Goal: Task Accomplishment & Management: Use online tool/utility

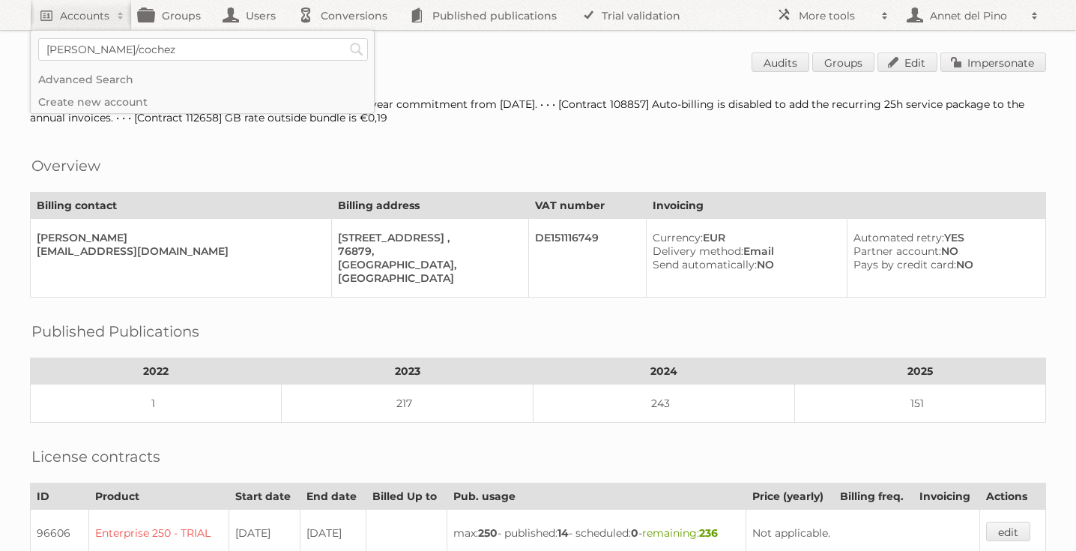
type input"] "[PERSON_NAME]/cochez"
click at [346, 38] on input "Search" at bounding box center [357, 49] width 22 height 22
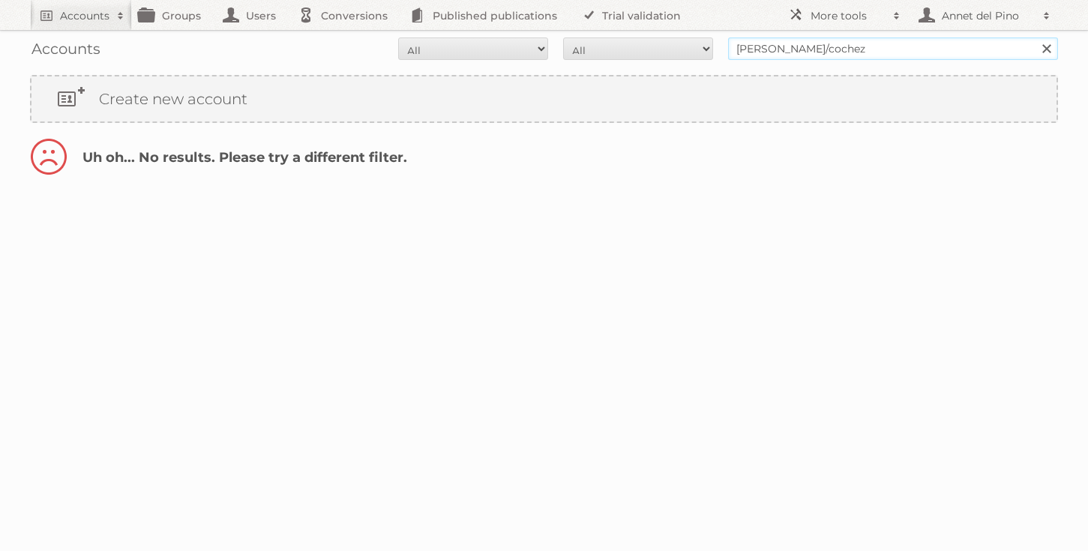
drag, startPoint x: 813, startPoint y: 46, endPoint x: 773, endPoint y: 46, distance: 39.7
click at [773, 46] on input "[PERSON_NAME]/cochez" at bounding box center [893, 48] width 330 height 22
type input "[PERSON_NAME]"
click at [1034, 37] on input "Search" at bounding box center [1045, 48] width 22 height 22
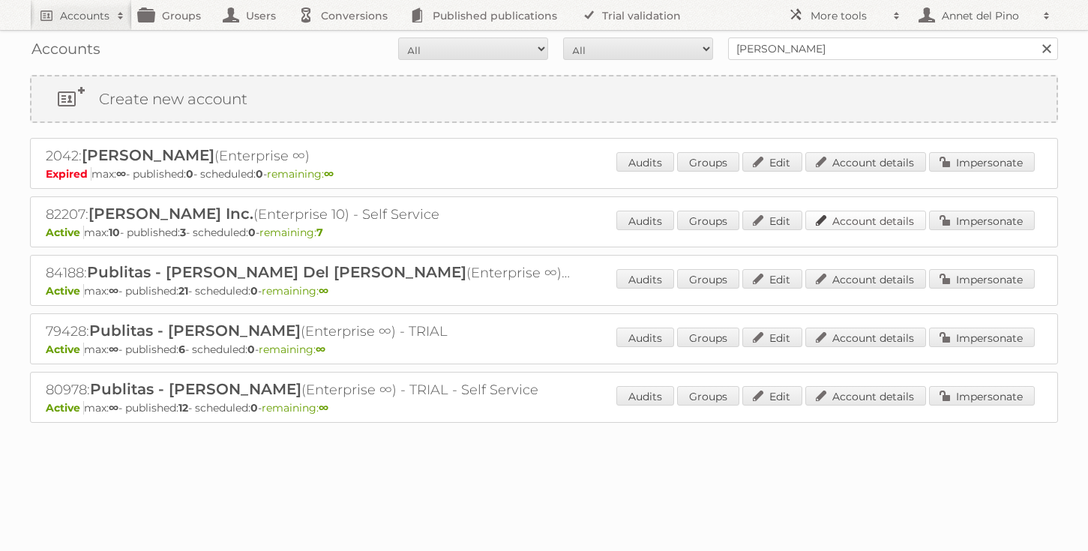
click at [858, 213] on link "Account details" at bounding box center [865, 220] width 121 height 19
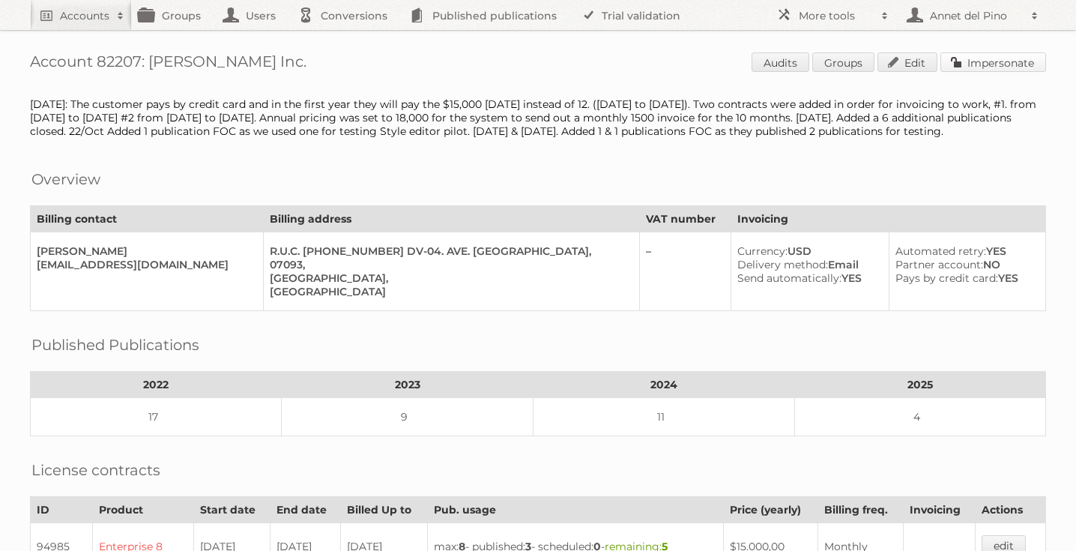
click at [996, 69] on link "Impersonate" at bounding box center [994, 61] width 106 height 19
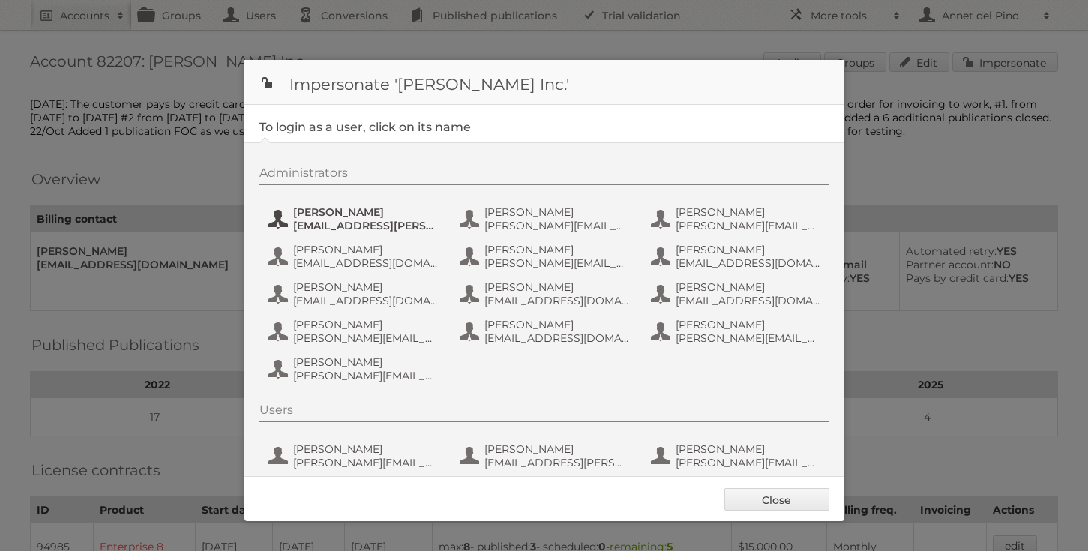
click at [320, 220] on span "angel.gonzalez@cynx.tech" at bounding box center [365, 225] width 145 height 13
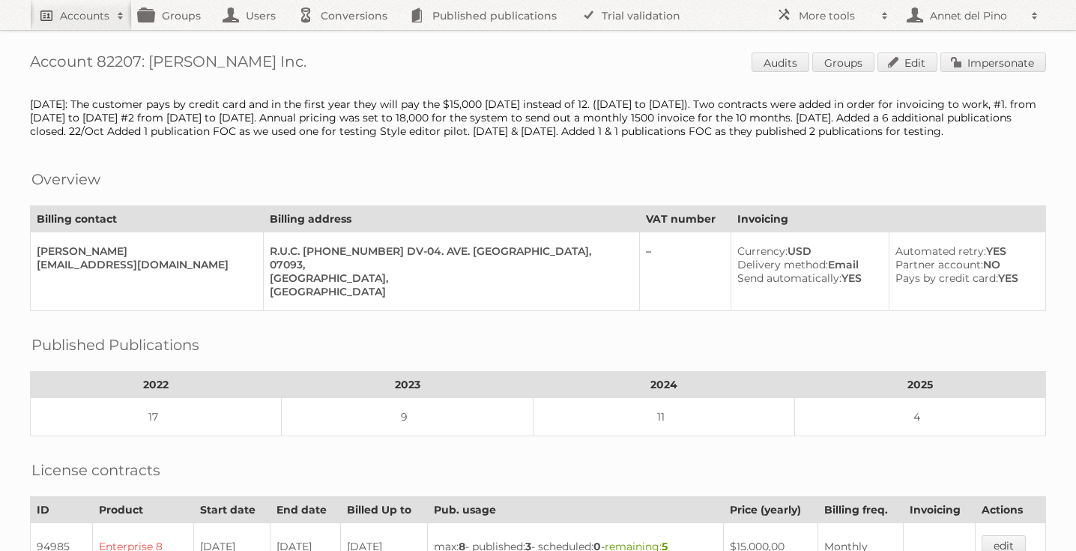
click at [61, 18] on h2 "Accounts" at bounding box center [84, 15] width 49 height 15
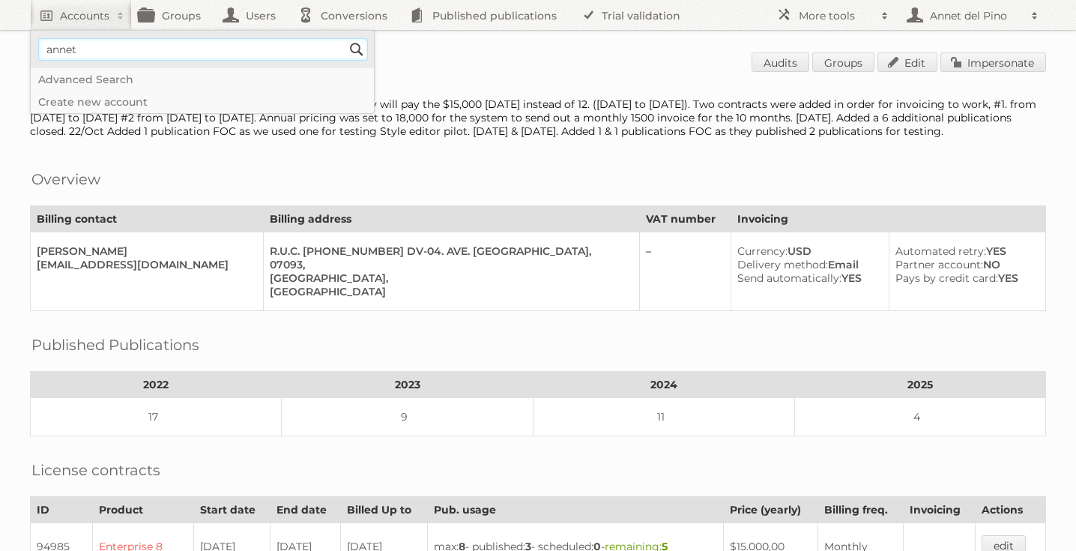
type input"] "[EMAIL_ADDRESS][DOMAIN_NAME]"
click at [352, 46] on input "Search" at bounding box center [357, 49] width 22 height 22
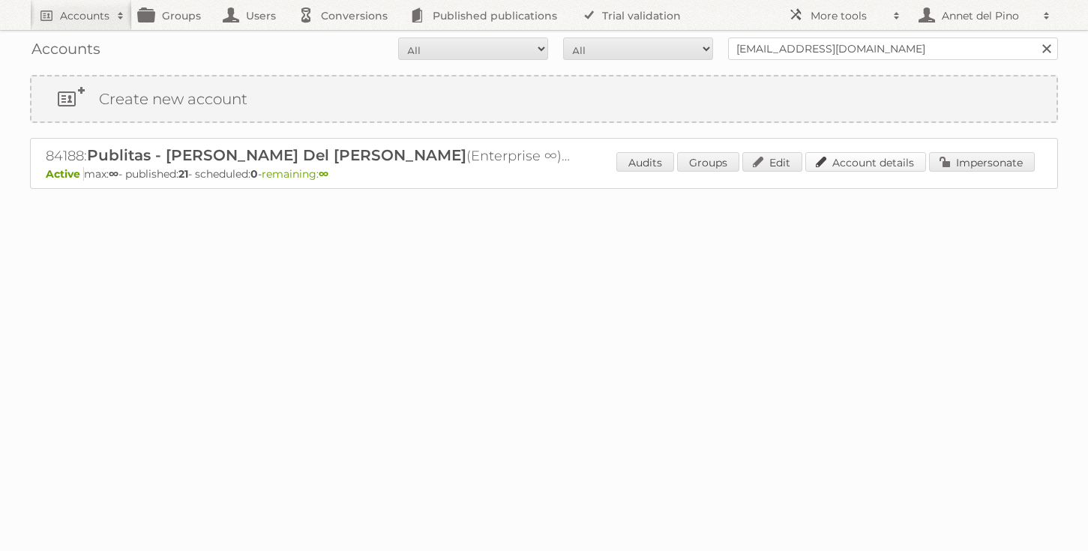
click at [878, 166] on link "Account details" at bounding box center [865, 161] width 121 height 19
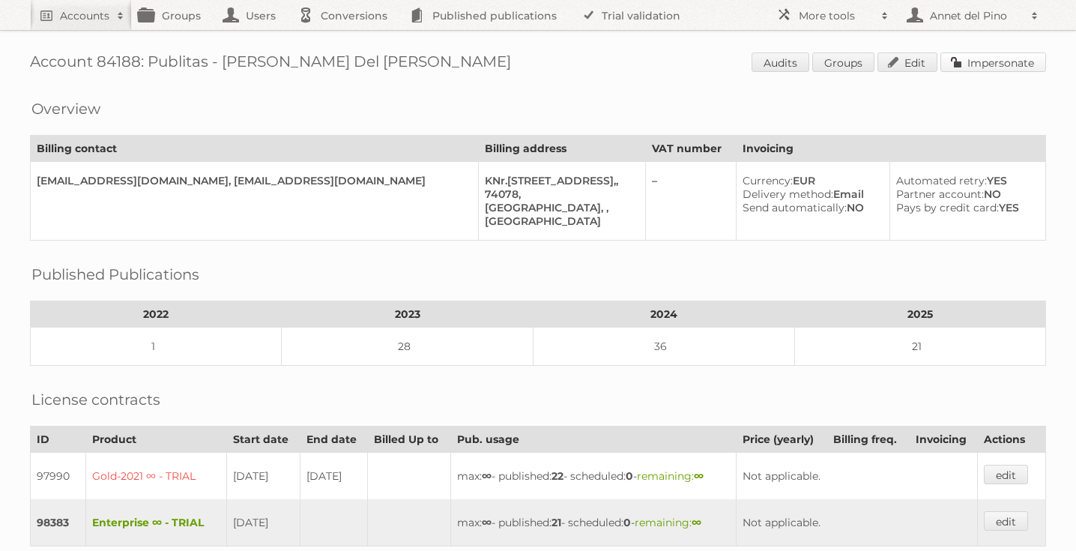
click at [977, 62] on link "Impersonate" at bounding box center [994, 61] width 106 height 19
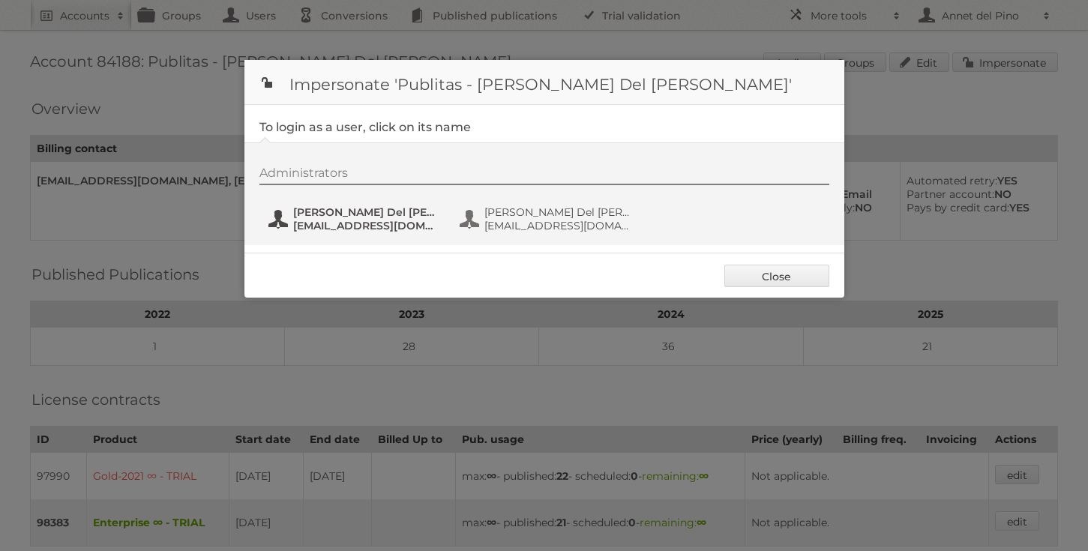
click at [349, 223] on span "annet@publitas.com" at bounding box center [365, 225] width 145 height 13
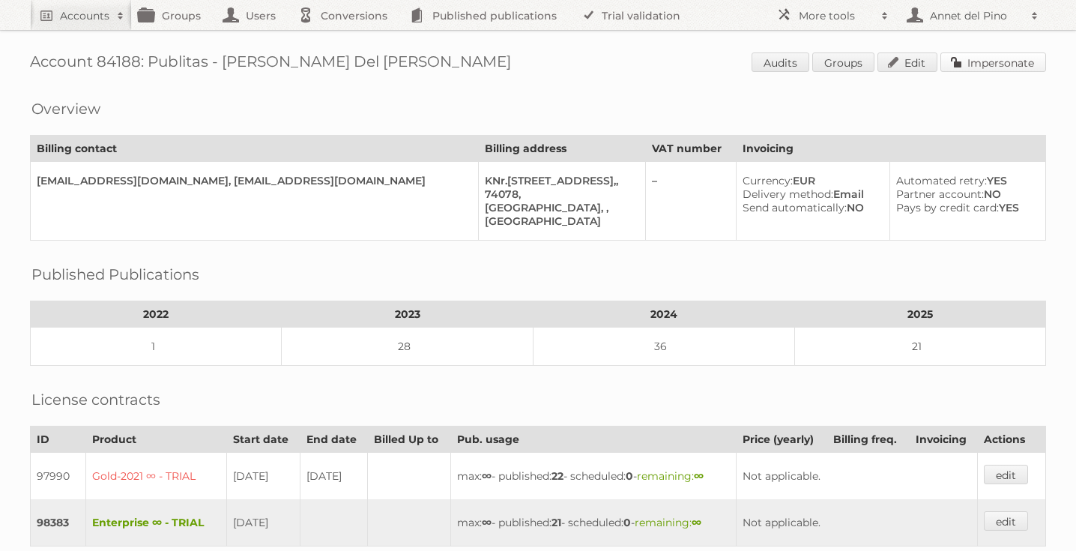
click at [1004, 52] on link "Impersonate" at bounding box center [994, 61] width 106 height 19
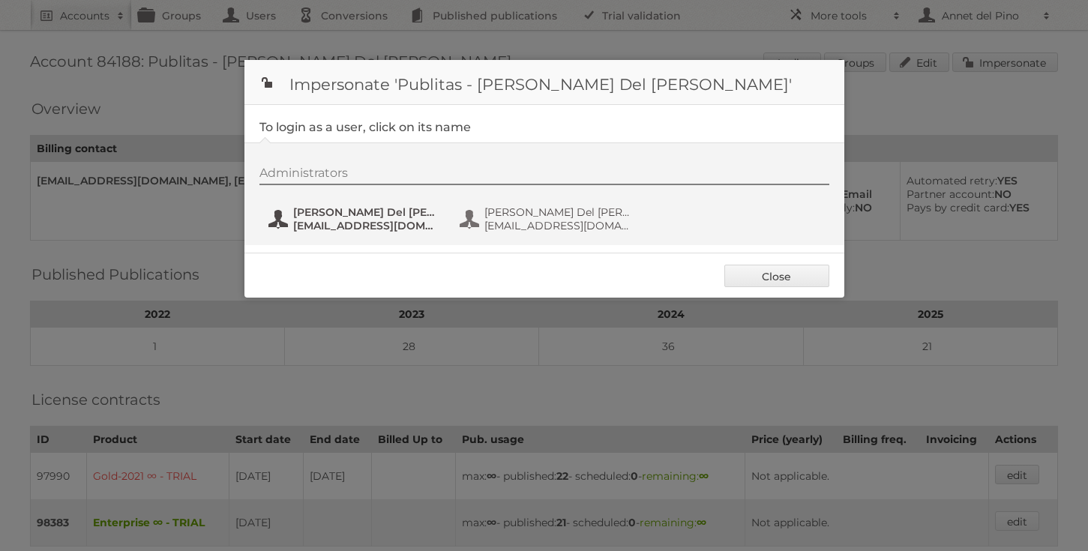
click at [289, 214] on button "Annet Del Pino annet@publitas.com" at bounding box center [355, 219] width 176 height 30
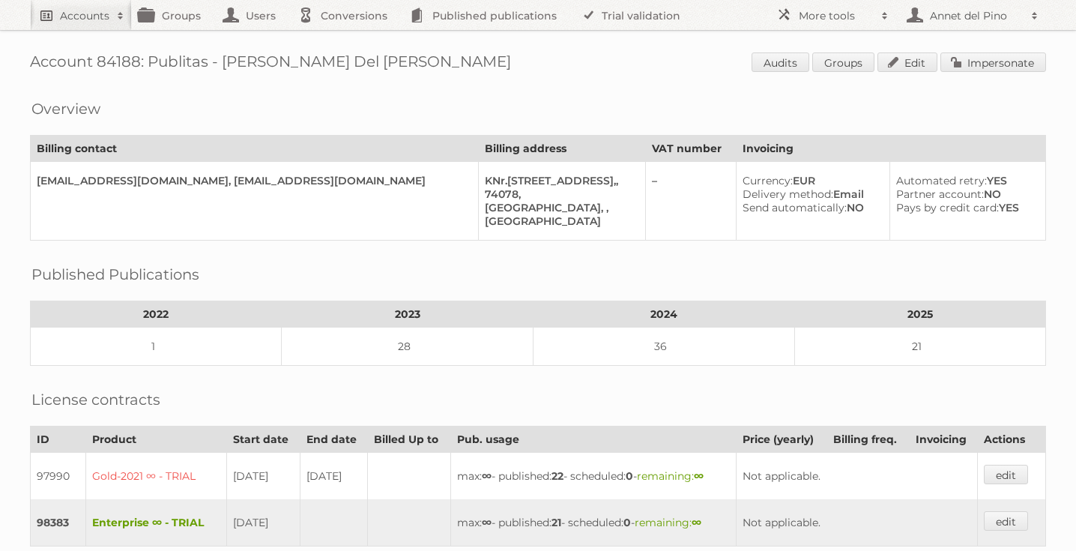
click at [105, 19] on h2 "Accounts" at bounding box center [84, 15] width 49 height 15
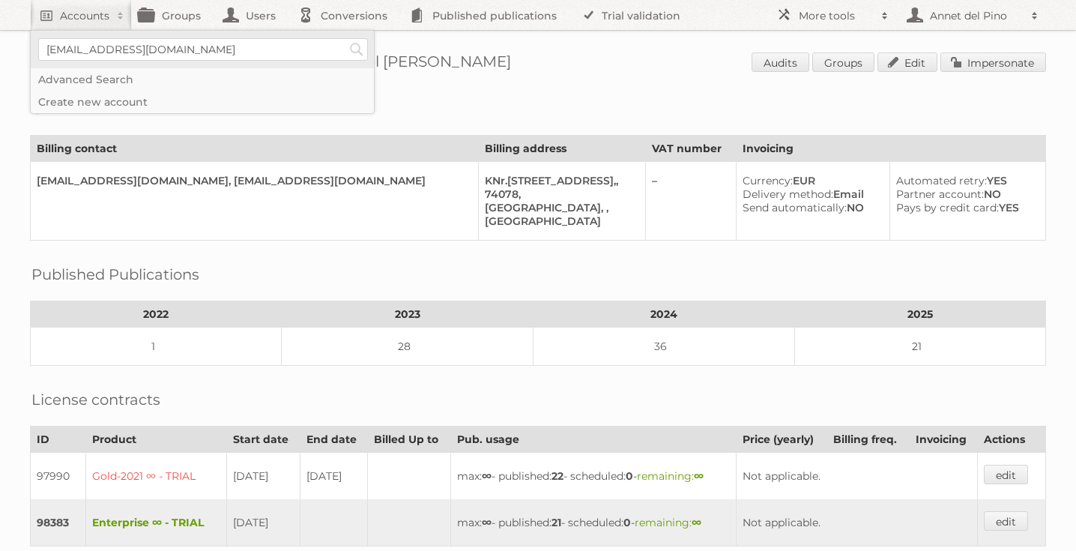
click at [163, 35] on div "annet@publitas.com Search" at bounding box center [196, 49] width 330 height 37
click at [160, 49] on input"] "annet@publitas.com" at bounding box center [203, 49] width 330 height 22
type input"] "novey"
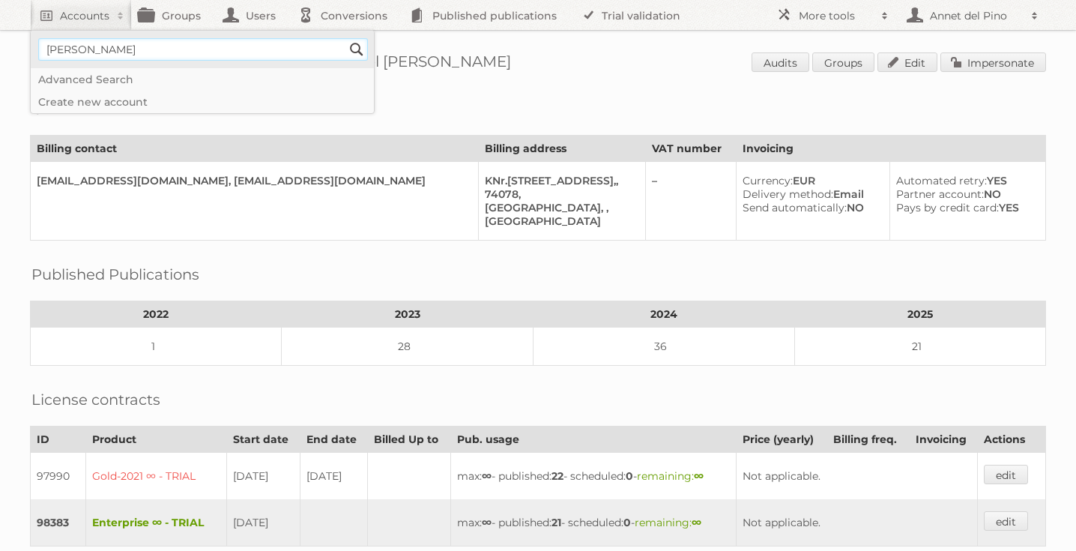
click at [346, 38] on input "Search" at bounding box center [357, 49] width 22 height 22
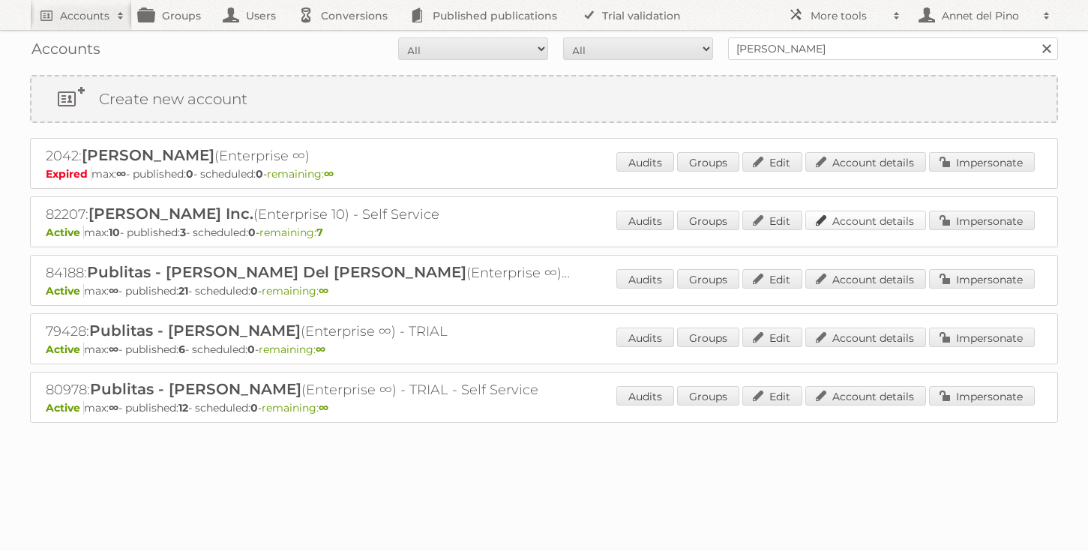
click at [854, 224] on link "Account details" at bounding box center [865, 220] width 121 height 19
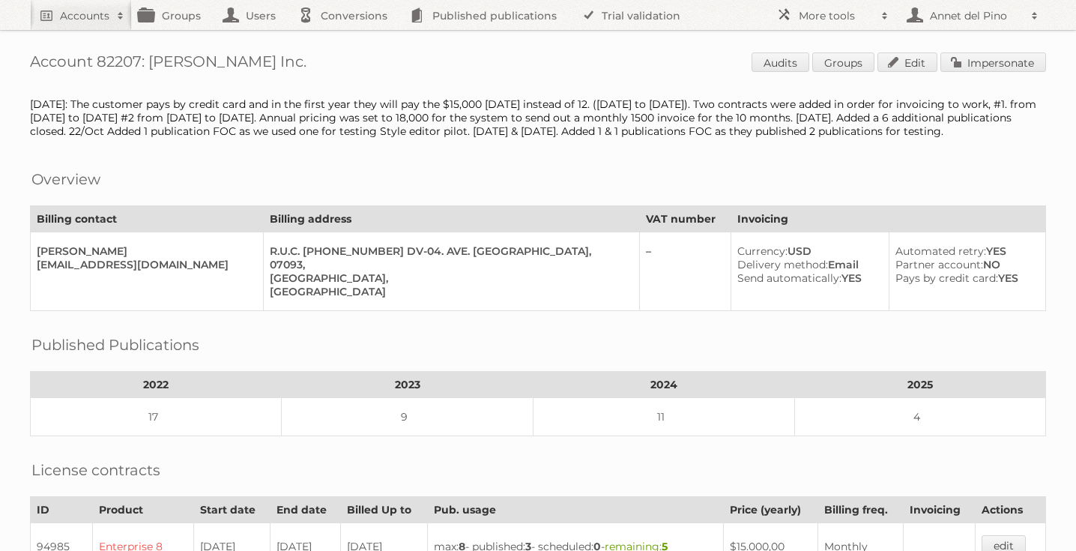
click at [996, 61] on link "Impersonate" at bounding box center [994, 61] width 106 height 19
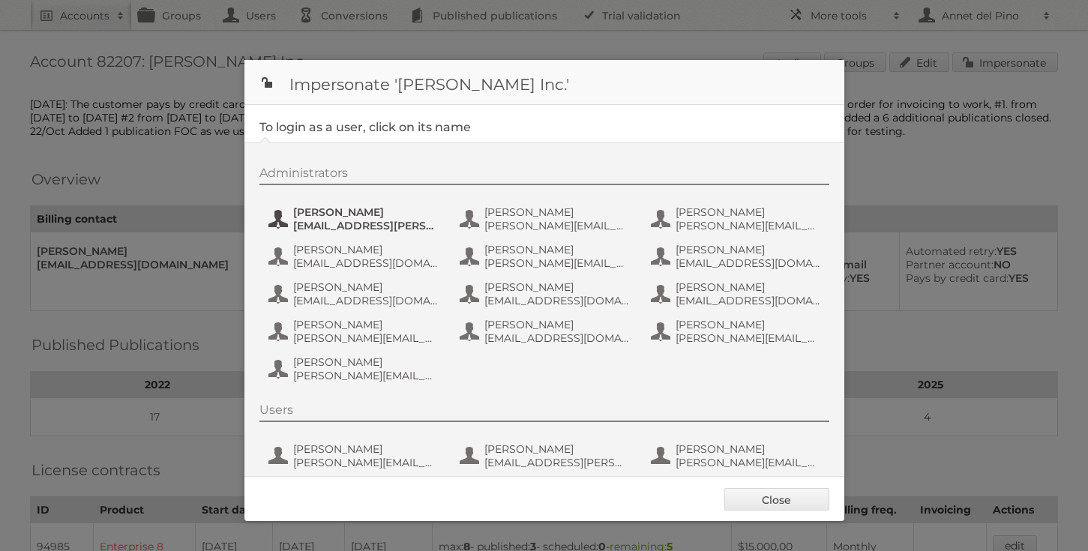
click at [358, 228] on span "[EMAIL_ADDRESS][PERSON_NAME][DOMAIN_NAME]" at bounding box center [365, 225] width 145 height 13
